Goal: Navigation & Orientation: Find specific page/section

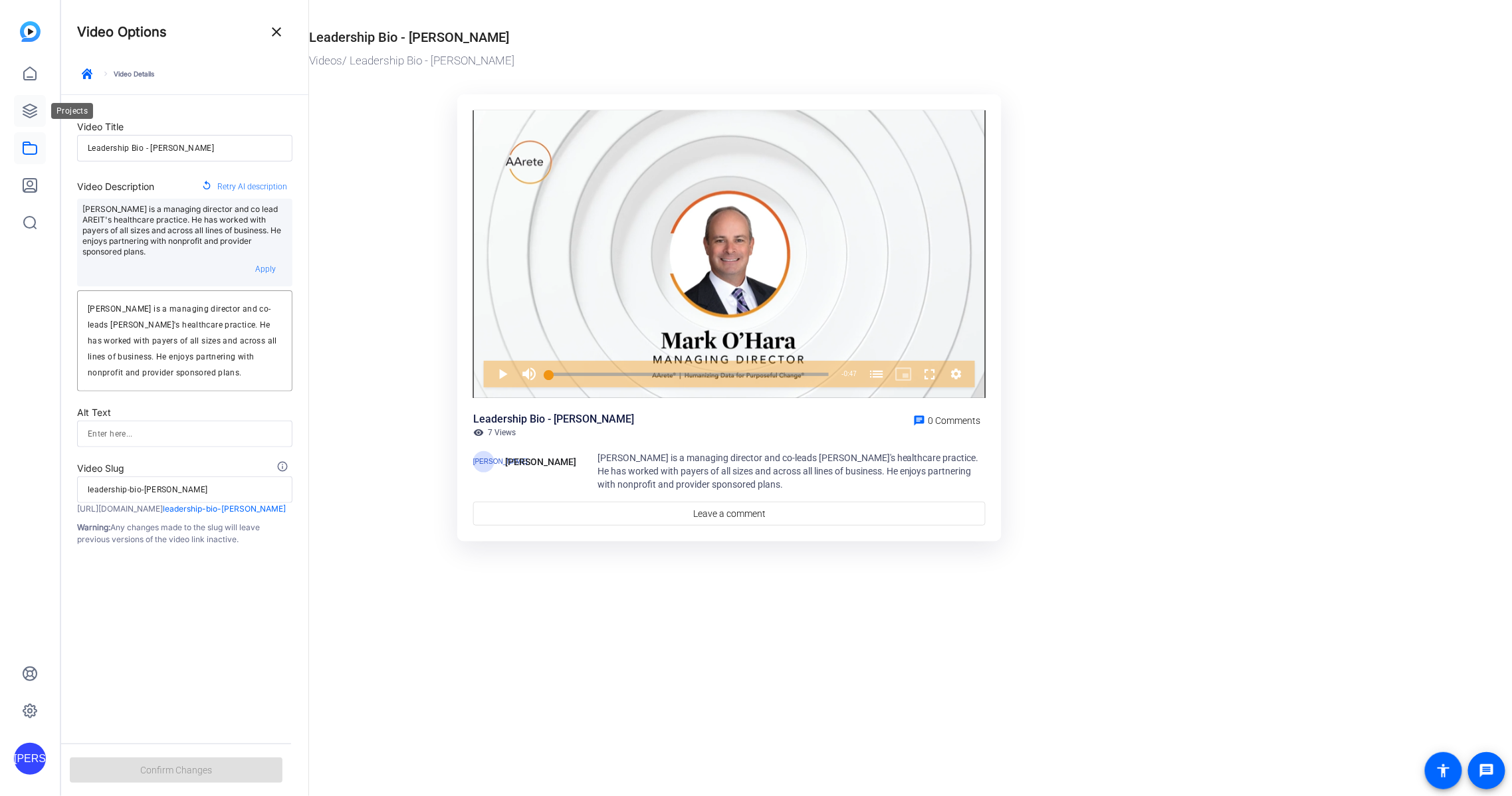
click at [27, 106] on icon at bounding box center [30, 111] width 13 height 13
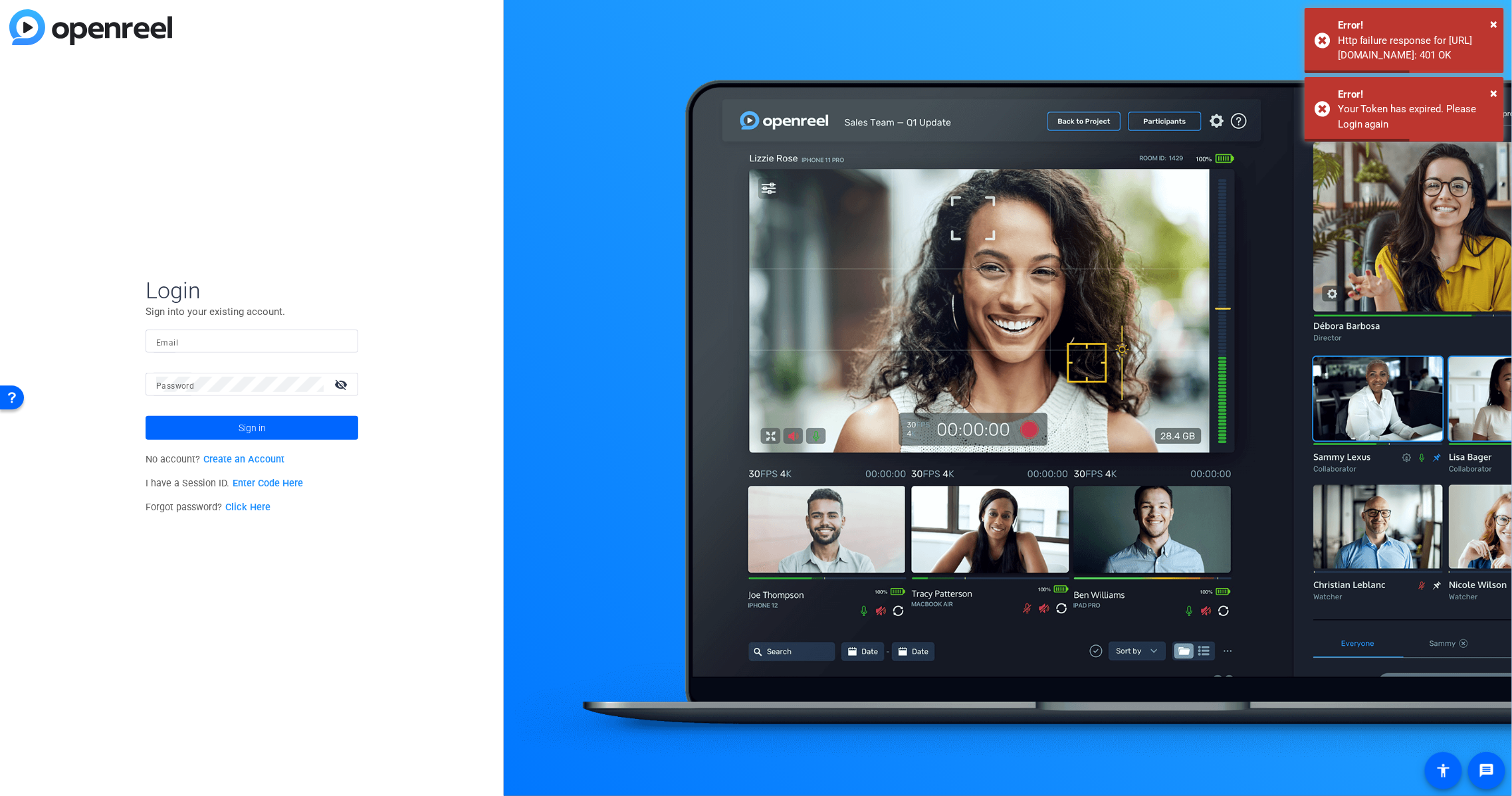
type input "[EMAIL_ADDRESS][DOMAIN_NAME]"
click at [284, 433] on span at bounding box center [252, 427] width 213 height 32
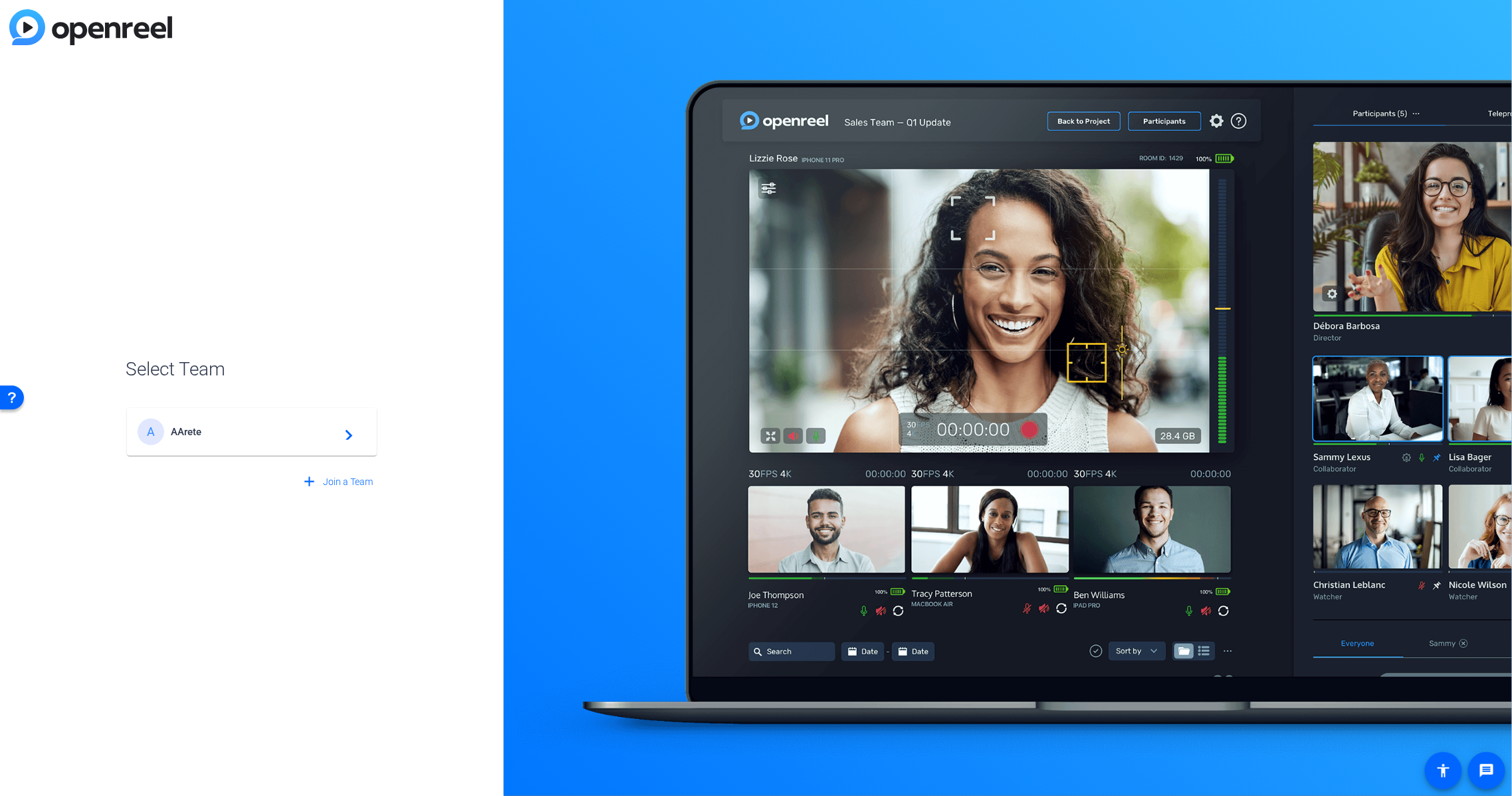
click at [224, 432] on span "AArete" at bounding box center [254, 432] width 166 height 12
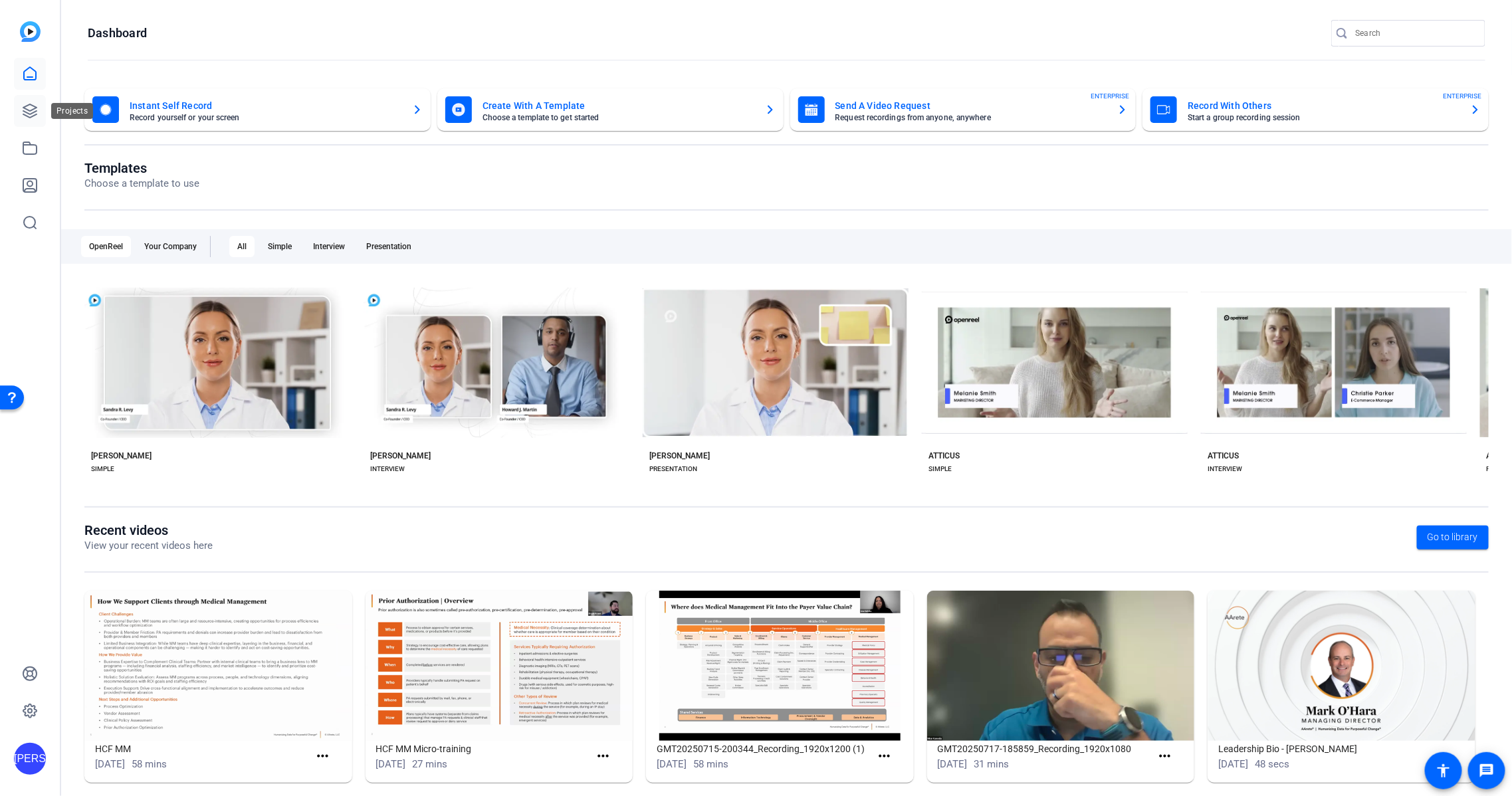
click at [30, 117] on icon at bounding box center [30, 111] width 13 height 13
